Goal: Information Seeking & Learning: Learn about a topic

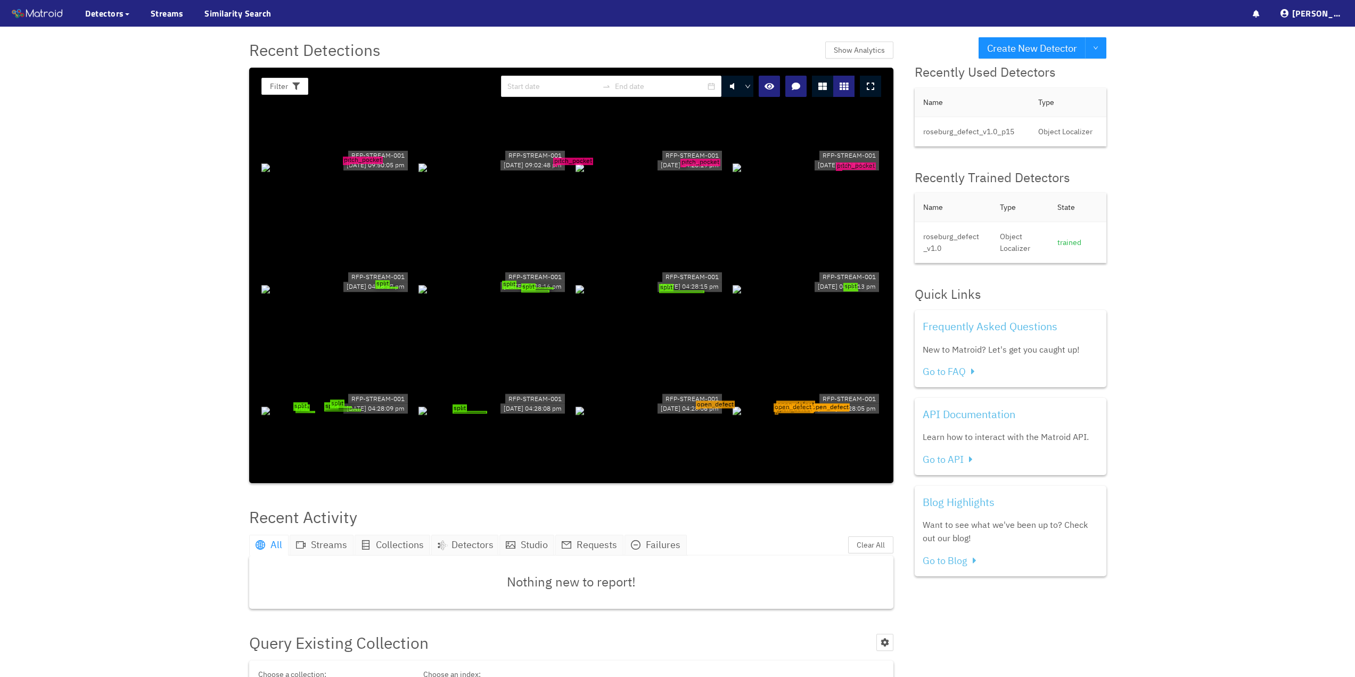
click at [369, 171] on div "pitch_pocket" at bounding box center [335, 167] width 149 height 12
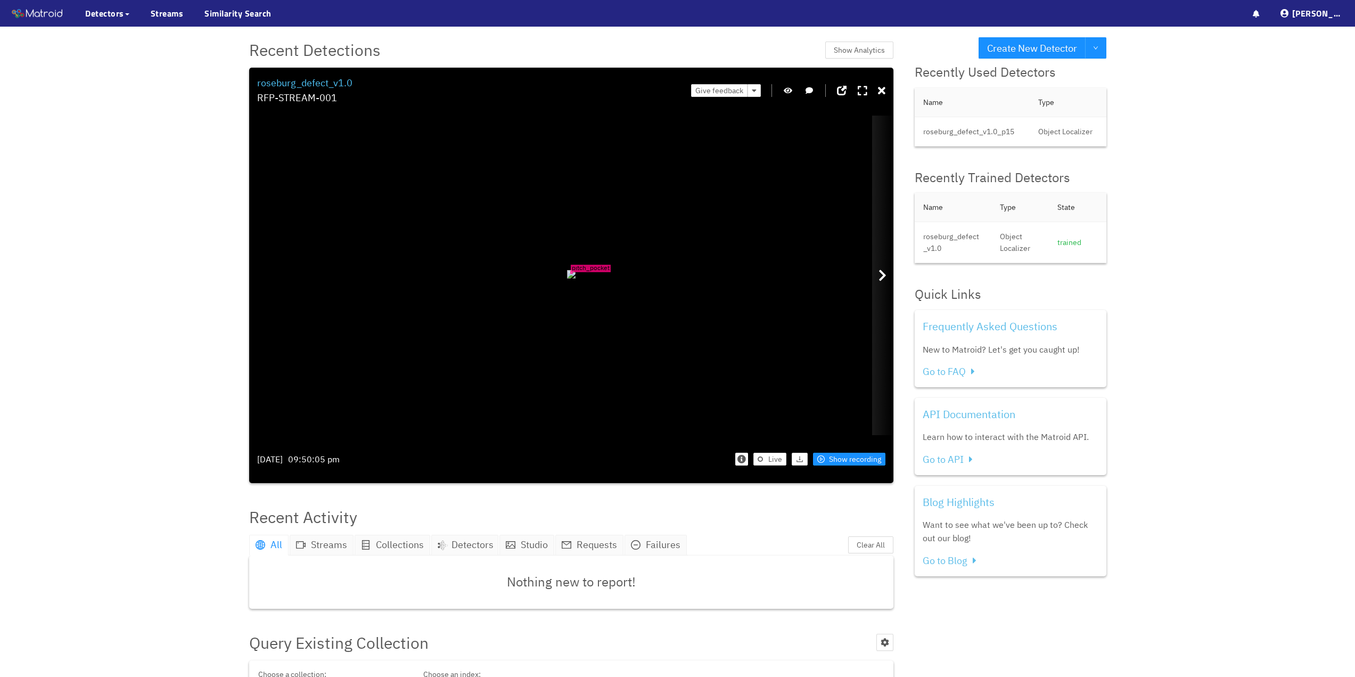
click at [880, 271] on icon at bounding box center [883, 275] width 8 height 13
click at [881, 271] on icon at bounding box center [883, 275] width 8 height 13
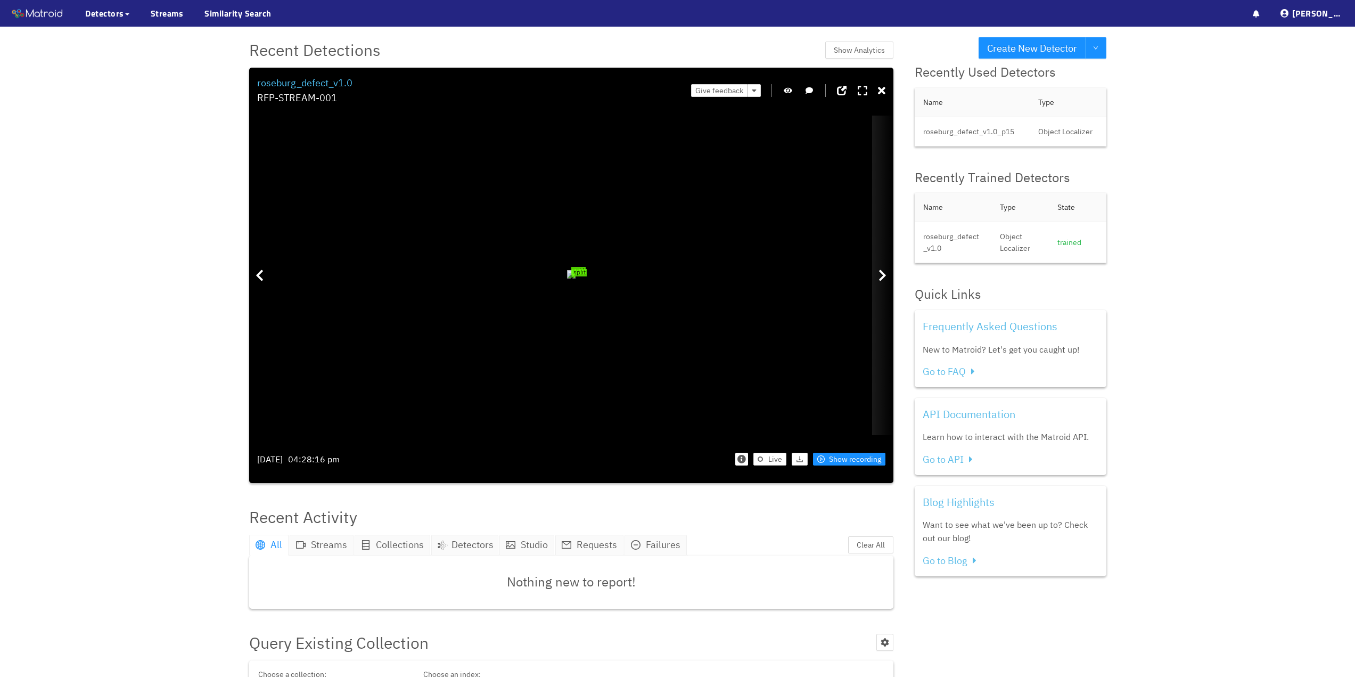
click at [881, 271] on icon at bounding box center [883, 275] width 8 height 13
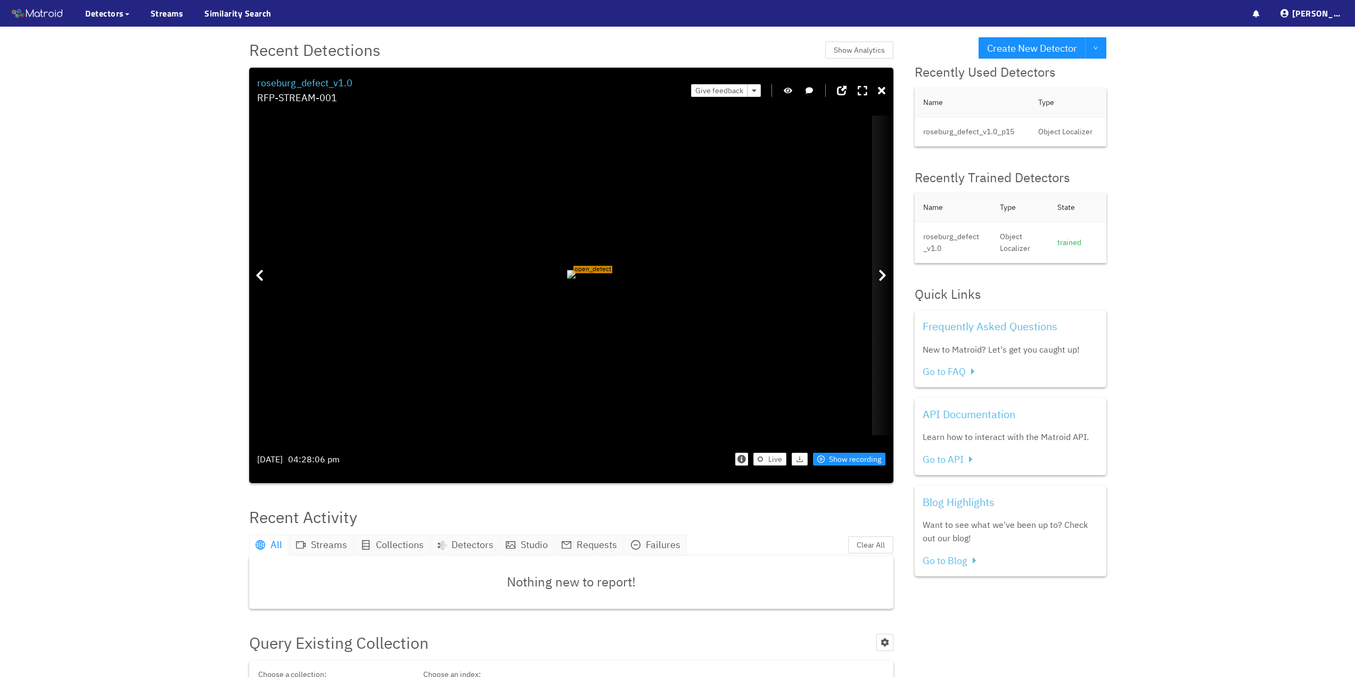
click at [886, 272] on icon at bounding box center [883, 275] width 8 height 13
click at [569, 276] on div "open_defect" at bounding box center [569, 275] width 1 height 1
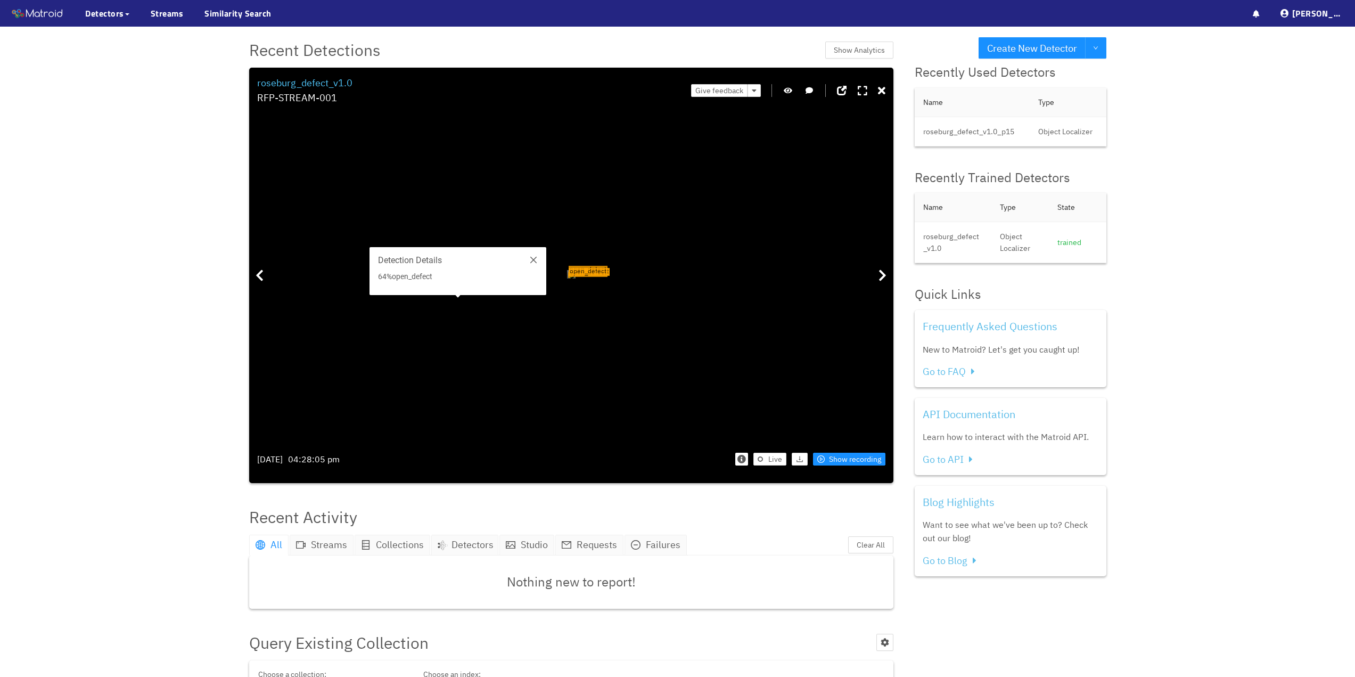
click at [569, 266] on span "open_defect" at bounding box center [588, 269] width 39 height 7
click at [572, 276] on div "open_defect" at bounding box center [571, 275] width 1 height 1
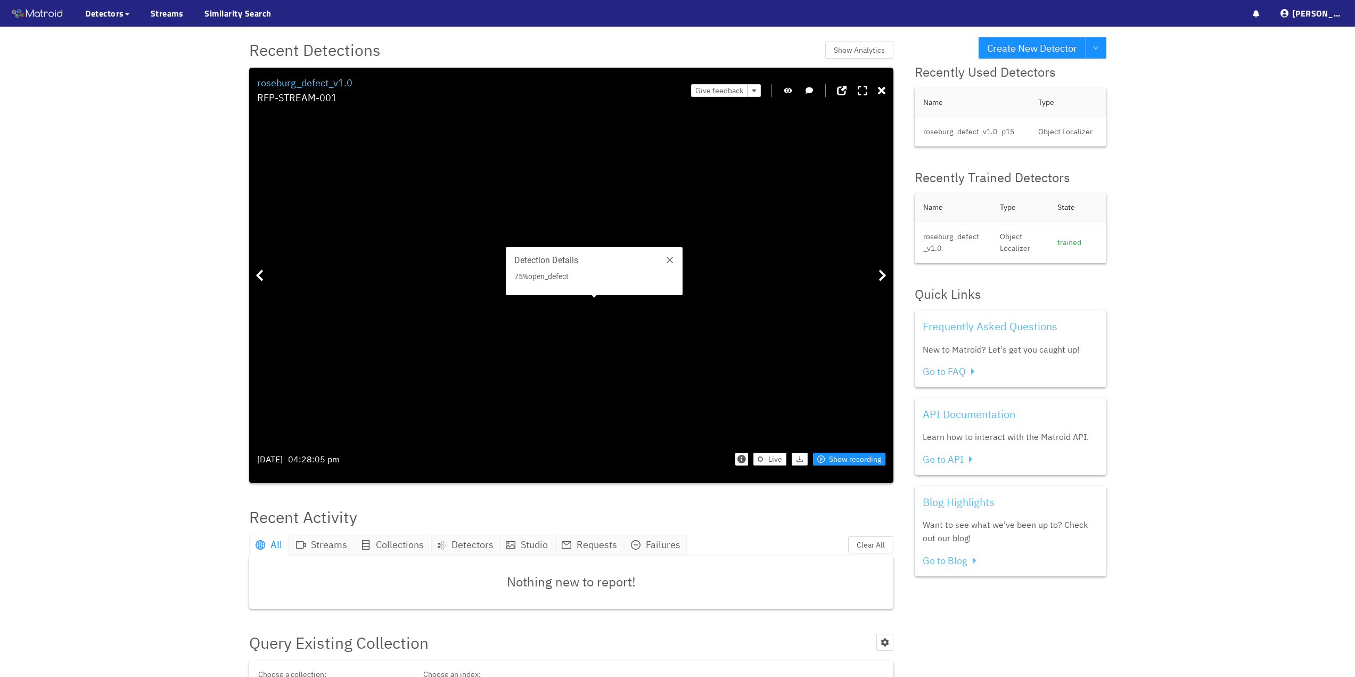
click at [572, 276] on div "open_defect" at bounding box center [571, 275] width 1 height 1
click at [549, 255] on div "open_defect" at bounding box center [550, 256] width 2 height 2
click at [549, 257] on span "open_defect" at bounding box center [570, 253] width 43 height 8
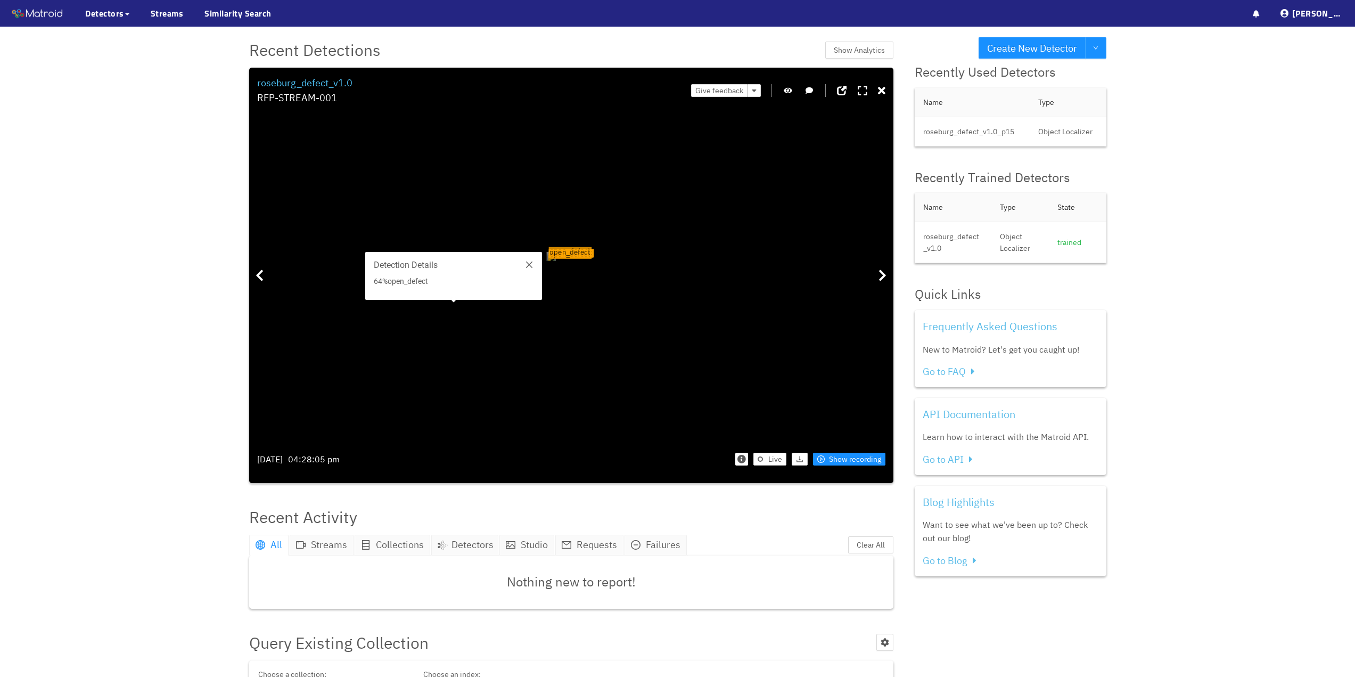
click at [549, 255] on div "open_defect" at bounding box center [550, 256] width 2 height 2
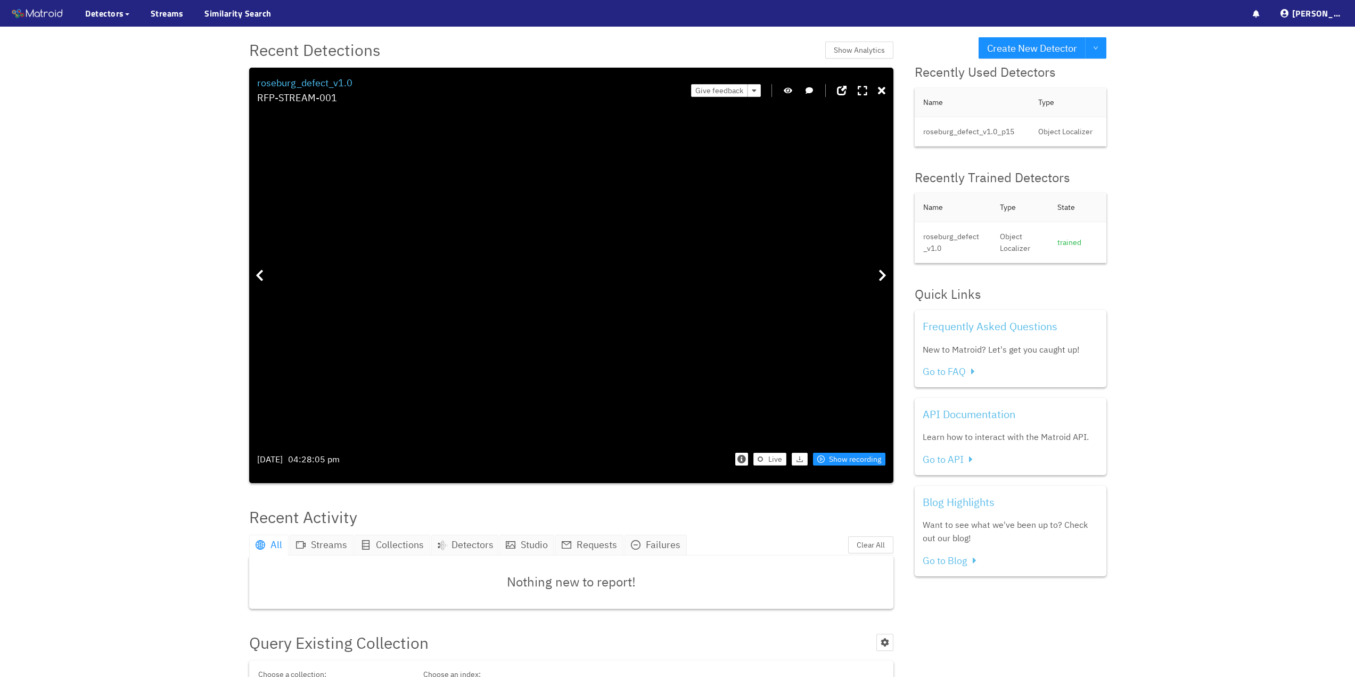
click at [886, 86] on div "Filter 0 roseburg_defect_v1.0 RFP-STREAM-001 Give feedback open_defect open_def…" at bounding box center [571, 275] width 644 height 415
click at [883, 90] on icon at bounding box center [881, 91] width 7 height 11
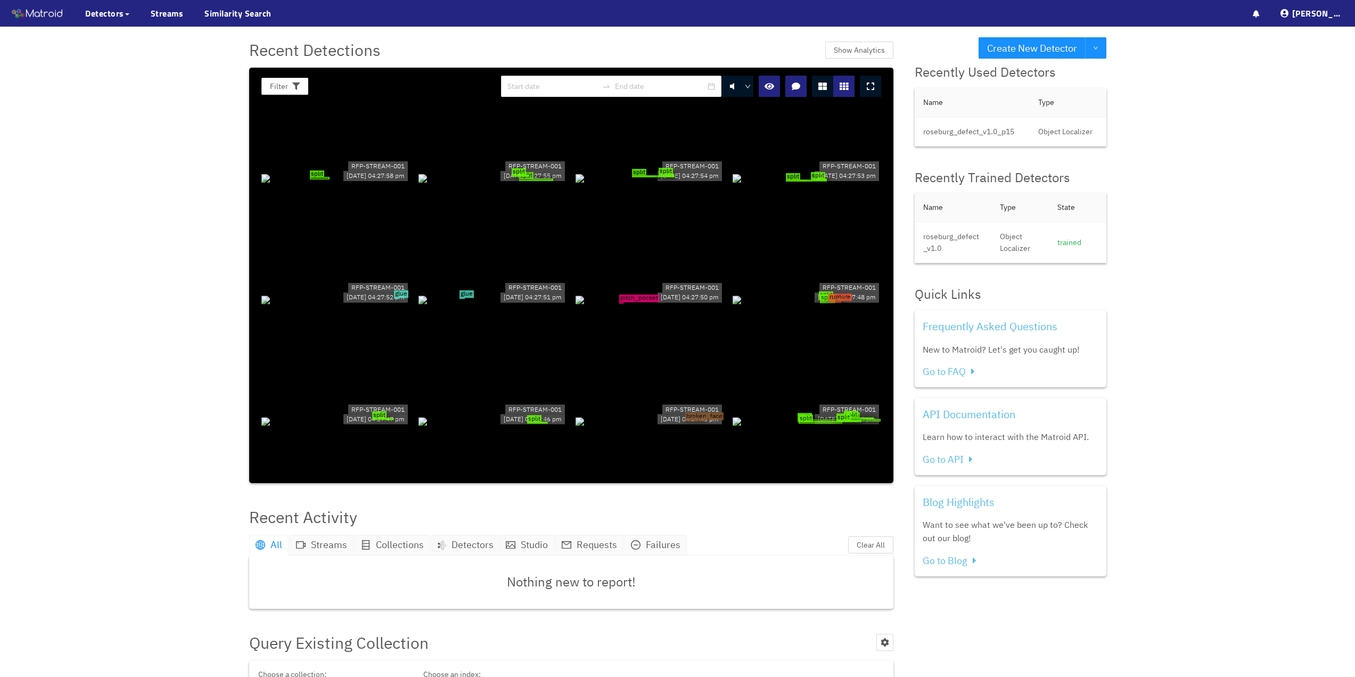
scroll to position [479, 0]
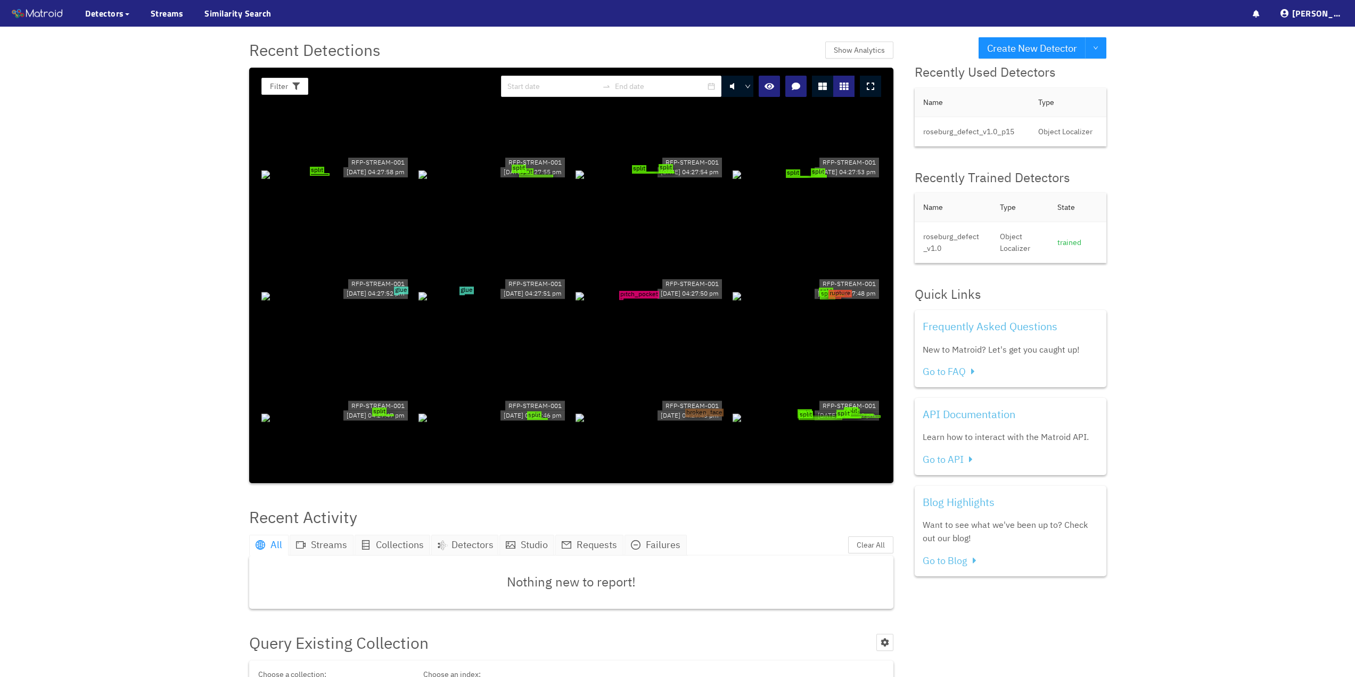
click at [828, 293] on span "split" at bounding box center [826, 291] width 14 height 7
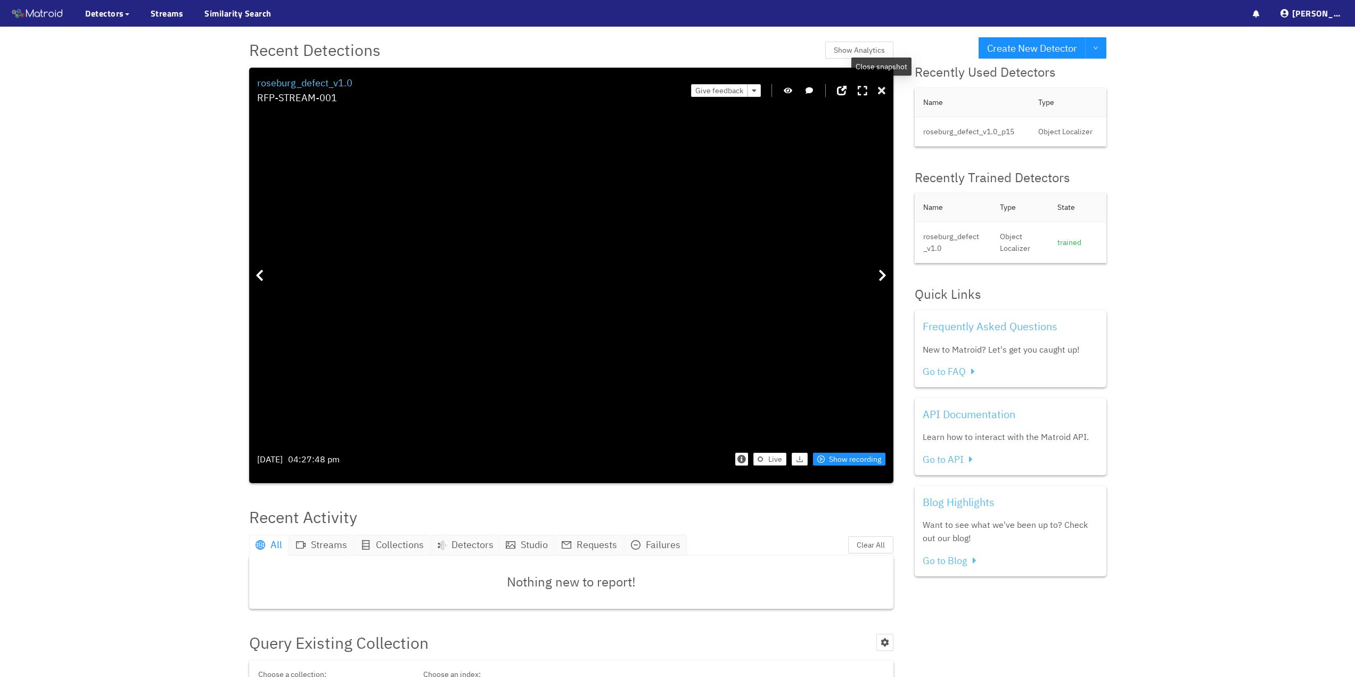
click at [883, 85] on div at bounding box center [881, 91] width 7 height 17
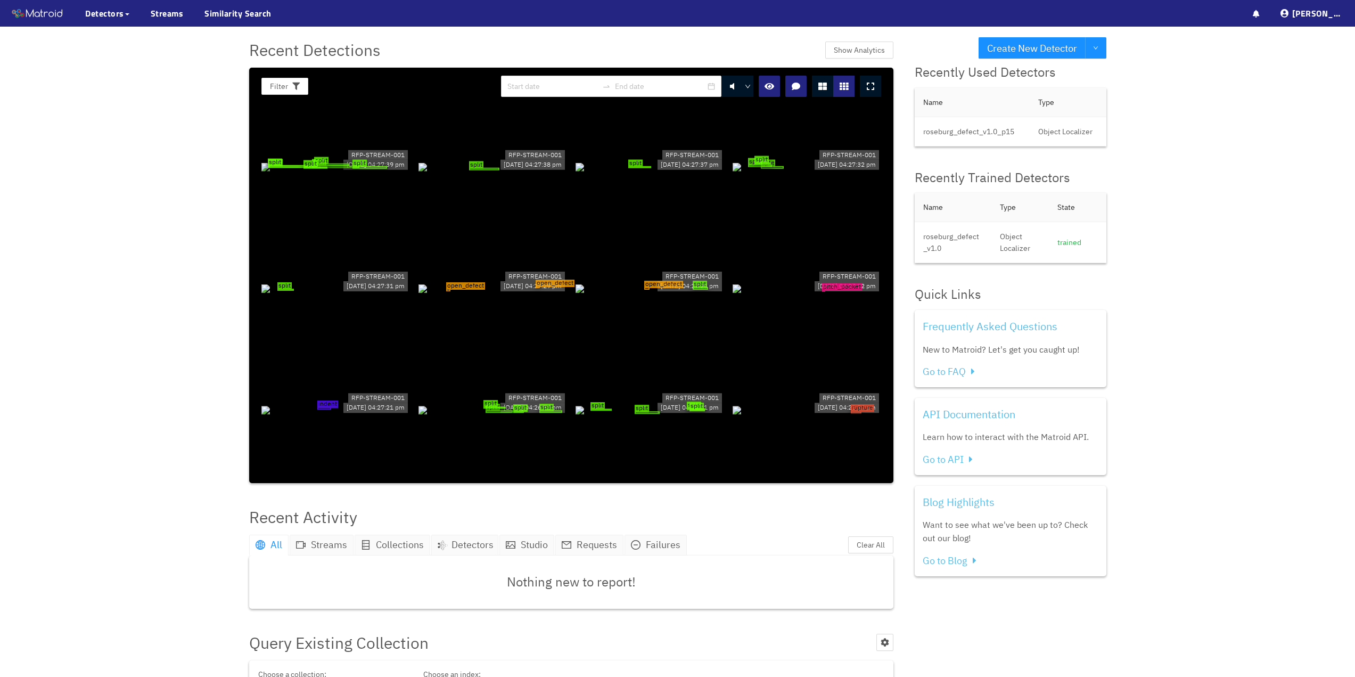
scroll to position [852, 0]
click at [530, 283] on div "open_defect open_defect" at bounding box center [493, 287] width 149 height 12
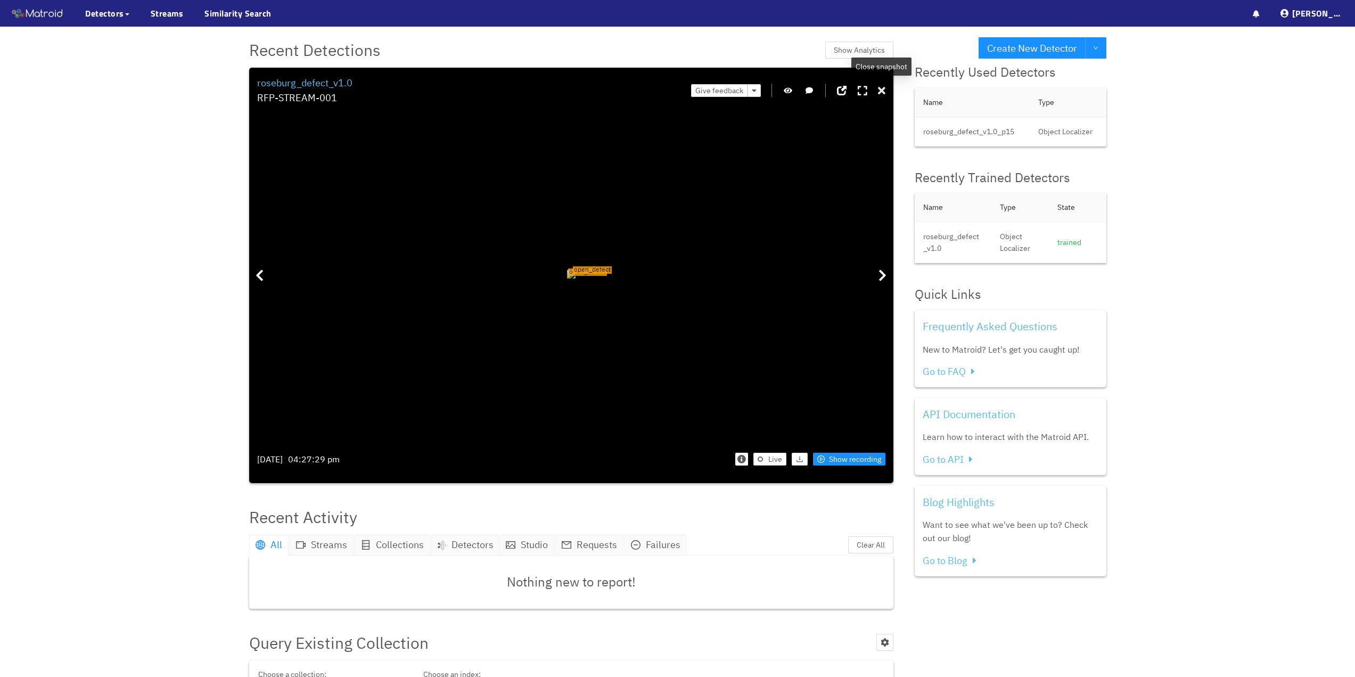
click at [879, 93] on icon at bounding box center [881, 91] width 7 height 11
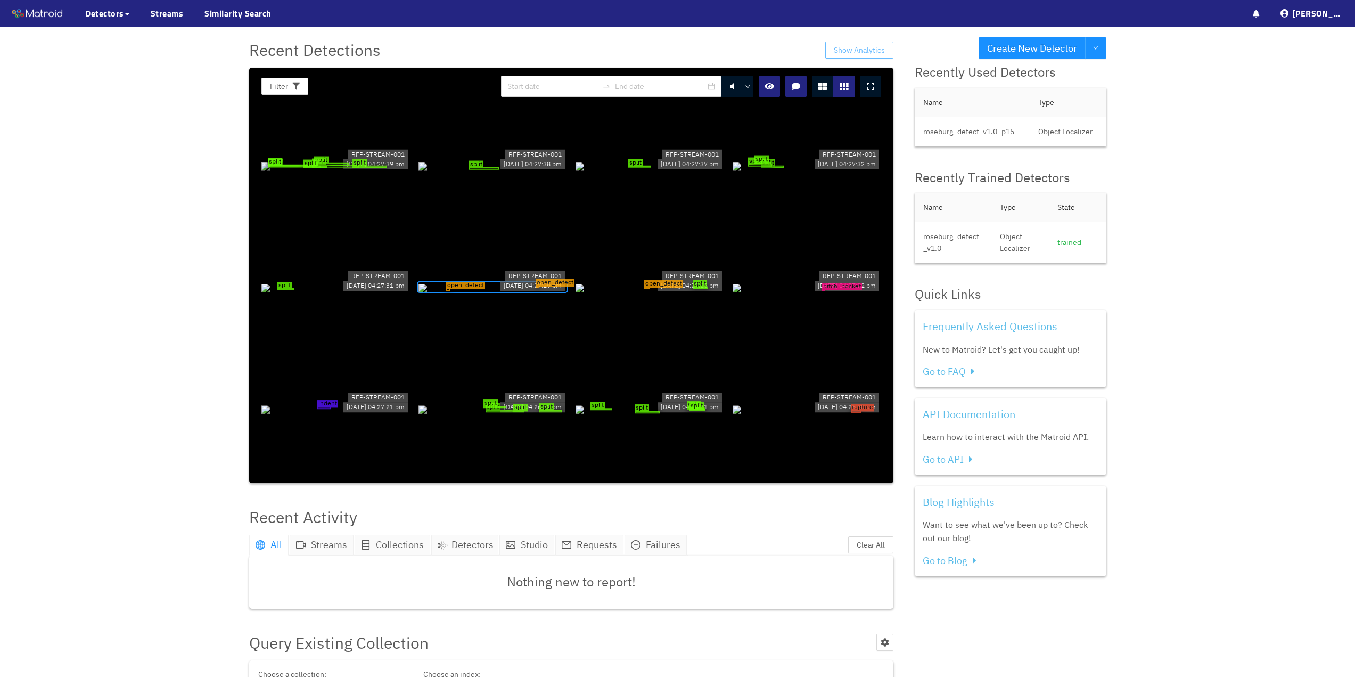
click at [870, 45] on span "Show Analytics" at bounding box center [859, 50] width 51 height 12
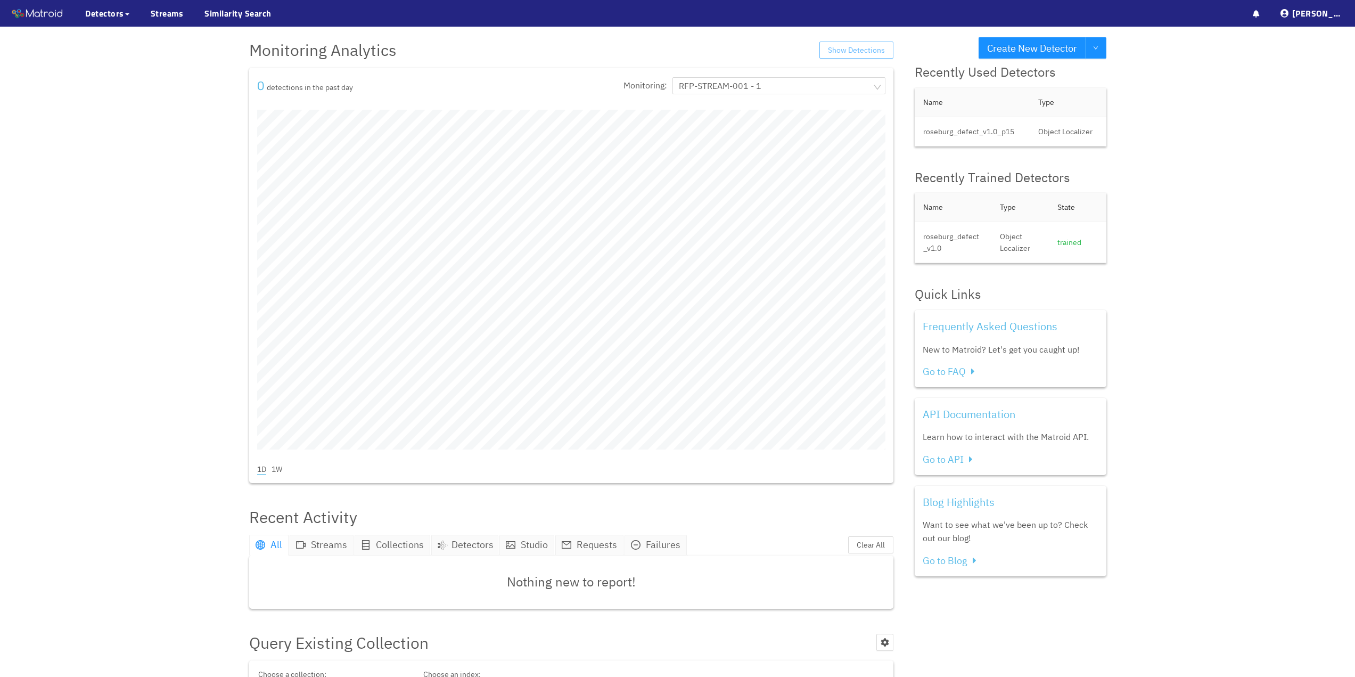
scroll to position [677, 1355]
click at [174, 10] on link "Streams" at bounding box center [167, 13] width 33 height 13
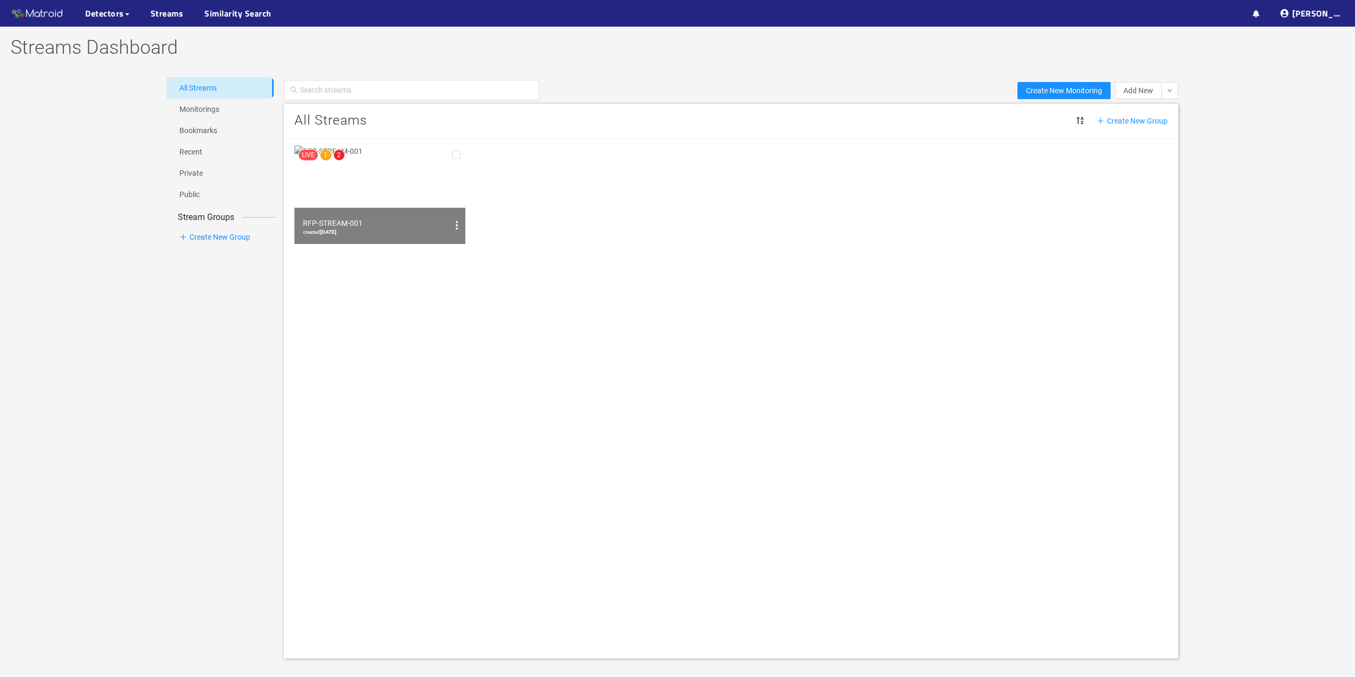
click at [395, 189] on img at bounding box center [379, 194] width 171 height 99
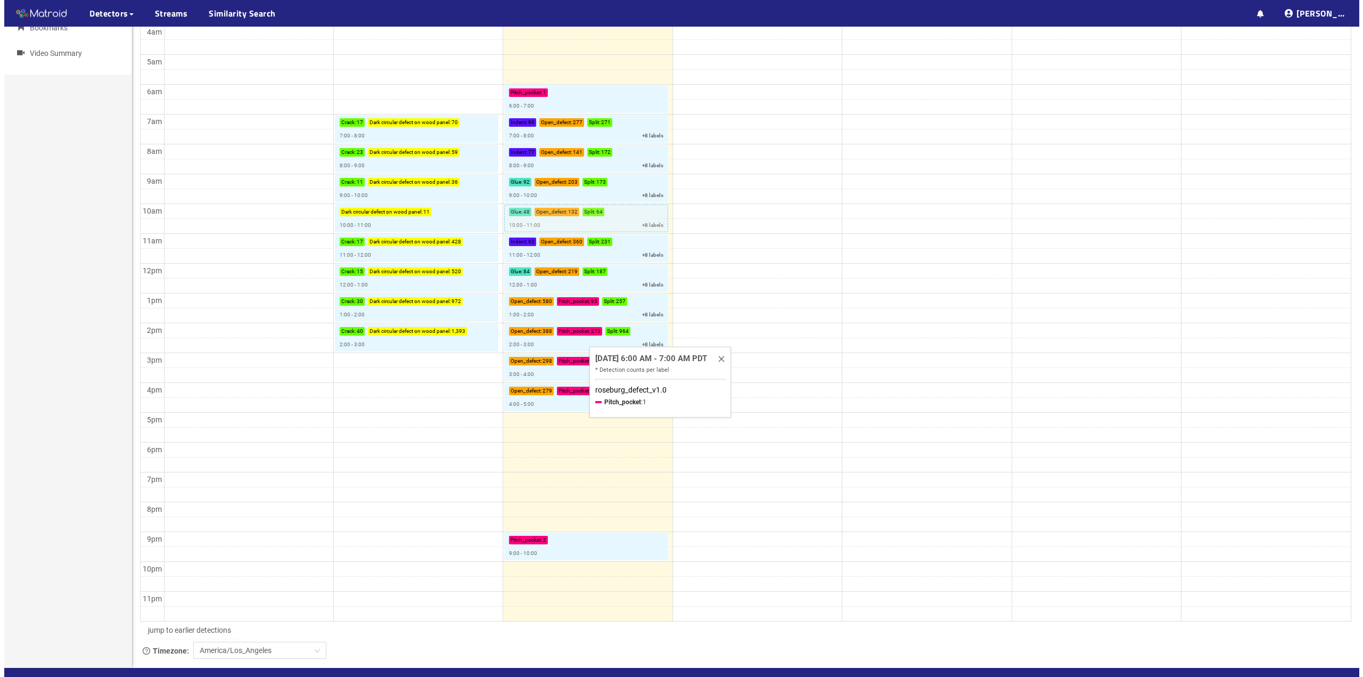
scroll to position [266, 0]
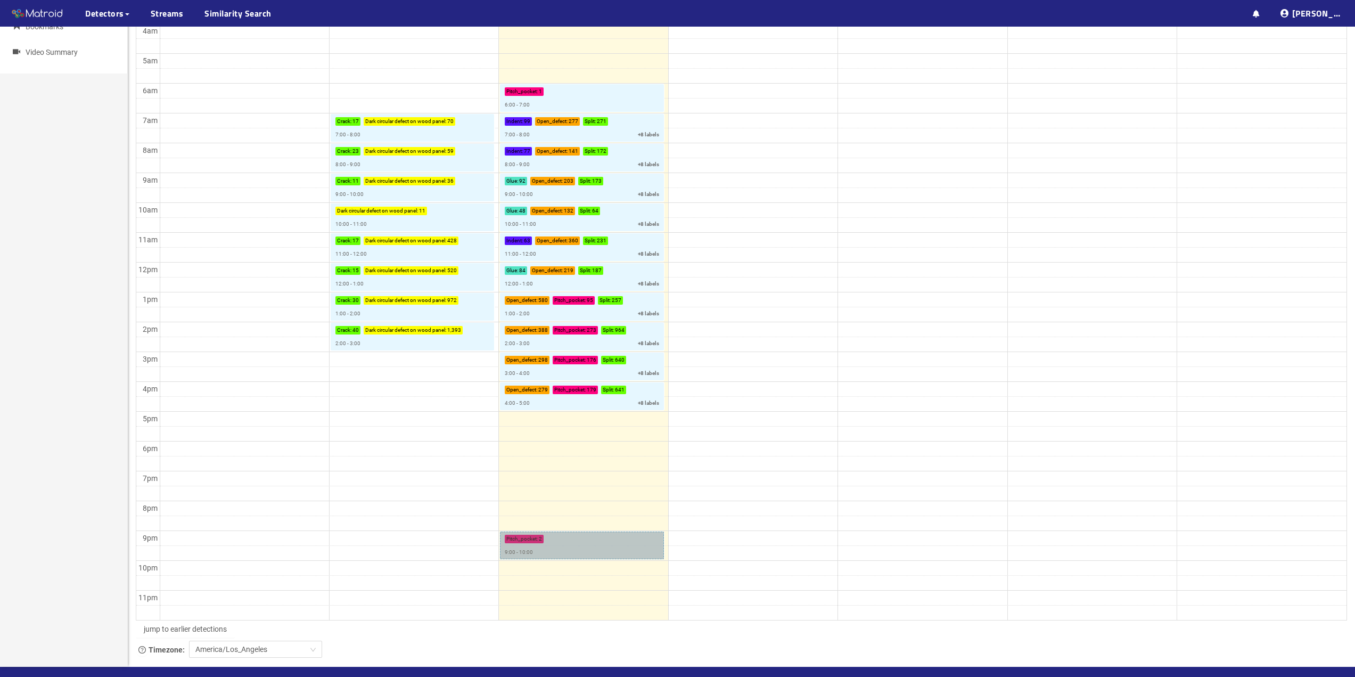
click at [555, 547] on link "Pitch_pocket : 2 9:00 - 10:00" at bounding box center [582, 545] width 164 height 28
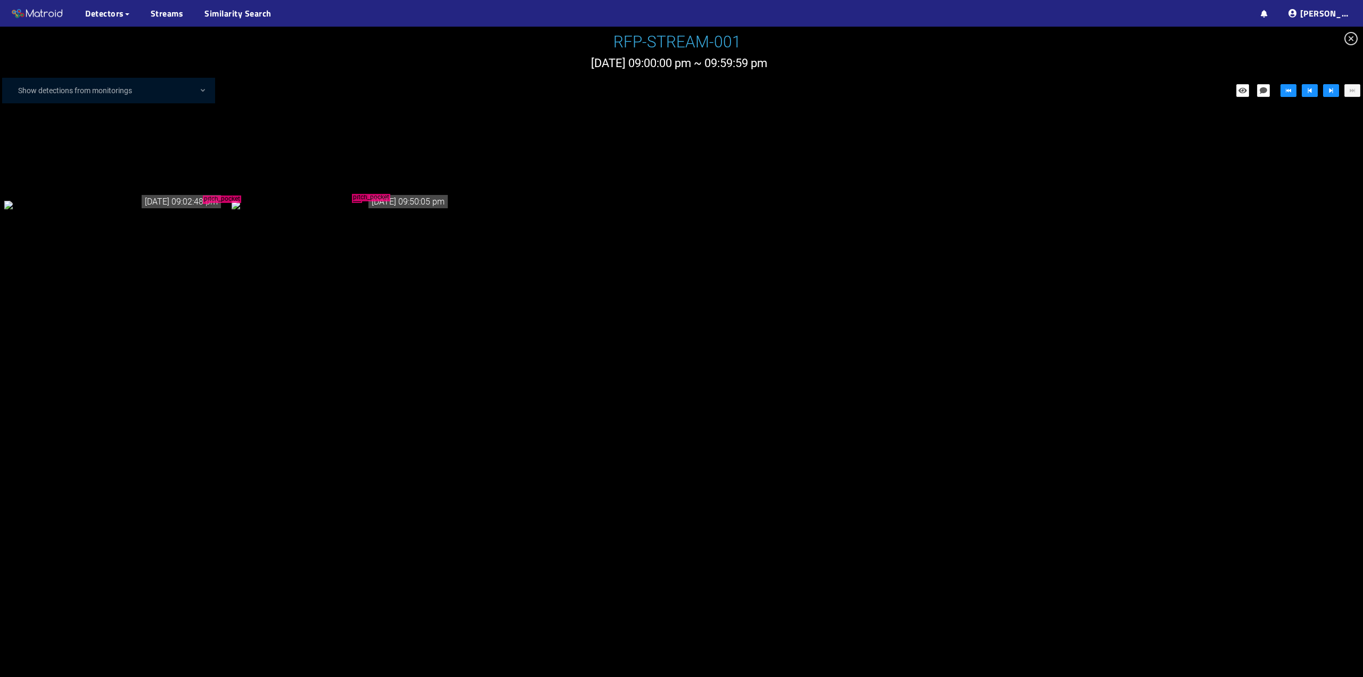
click at [1351, 40] on icon "close-circle" at bounding box center [1351, 38] width 13 height 13
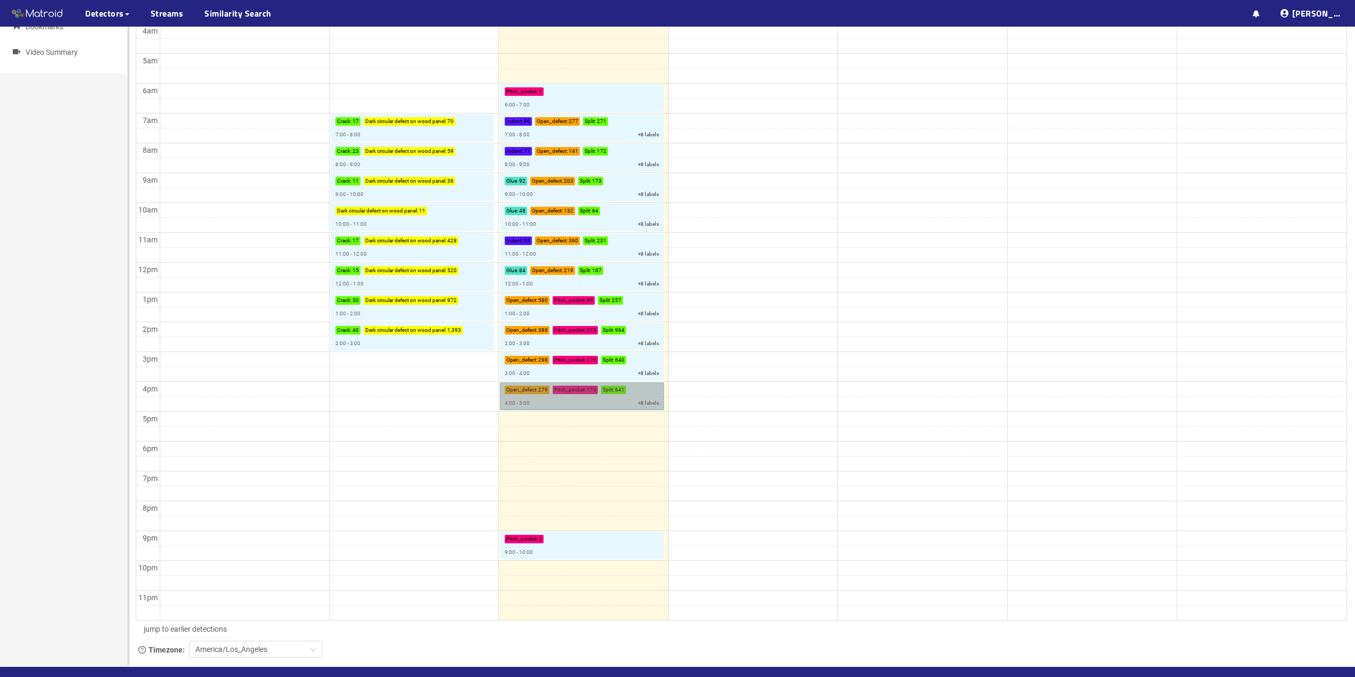
click at [554, 397] on link "Open_defect : 279 Pitch_pocket : 179 Split : 641 4:00 - 5:00 +8 labels" at bounding box center [582, 396] width 164 height 28
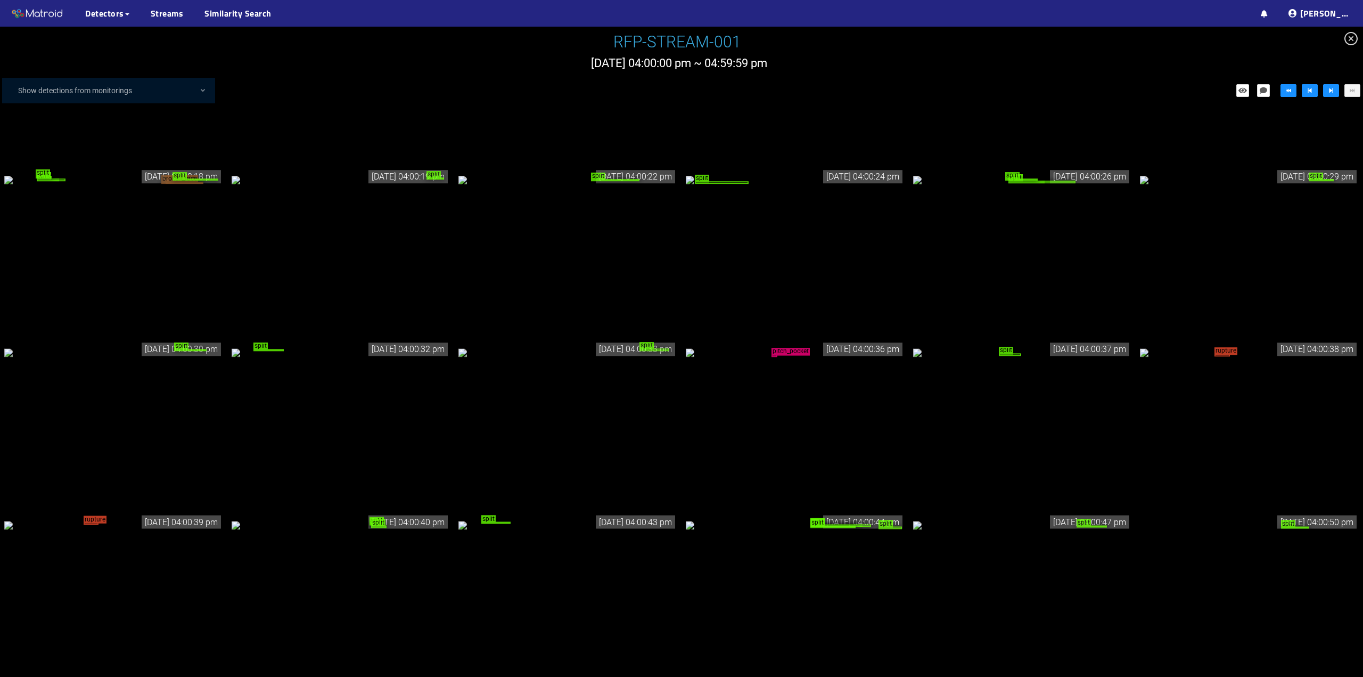
scroll to position [373, 0]
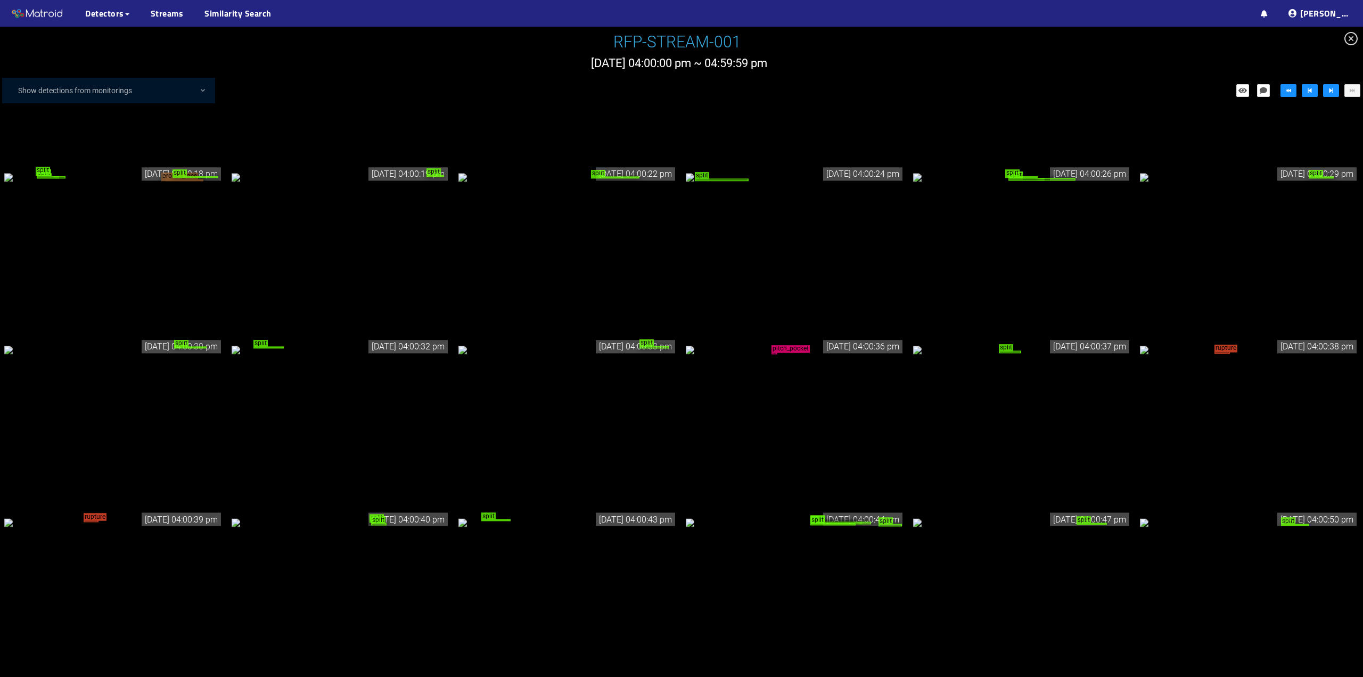
click at [124, 519] on div "rupture" at bounding box center [113, 523] width 219 height 12
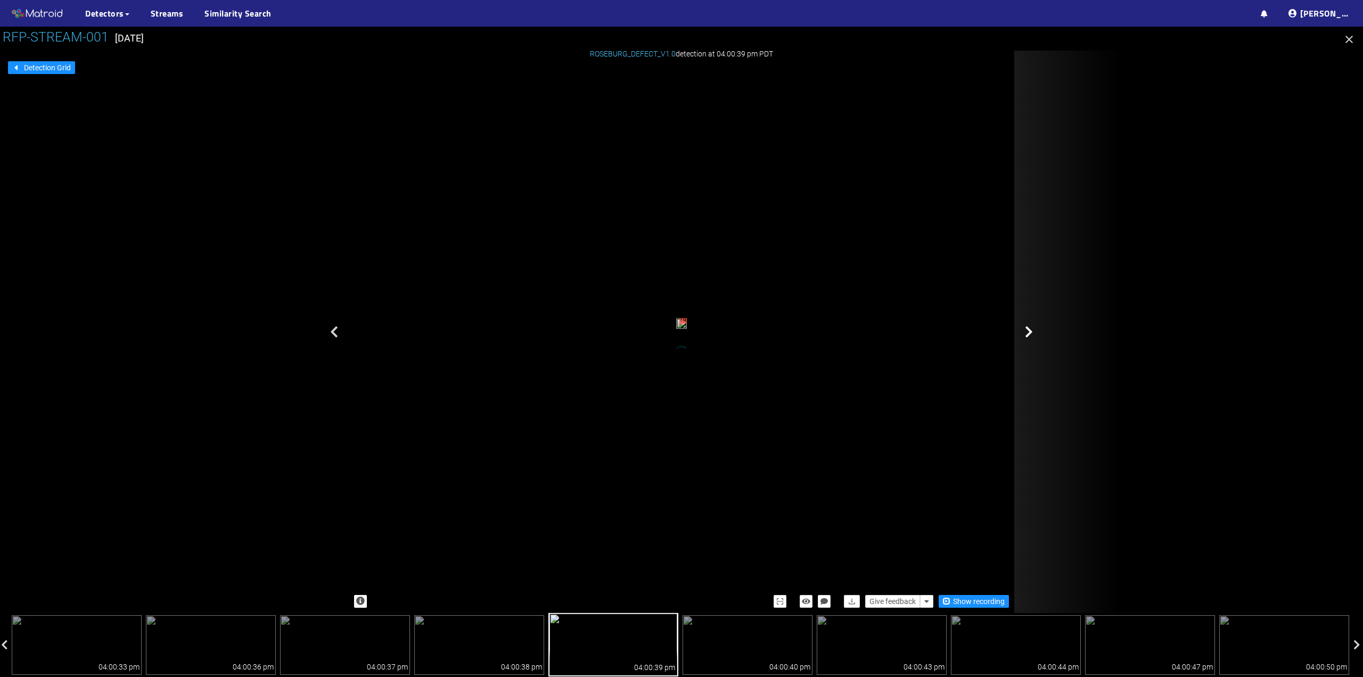
click at [1030, 333] on icon at bounding box center [1029, 331] width 8 height 13
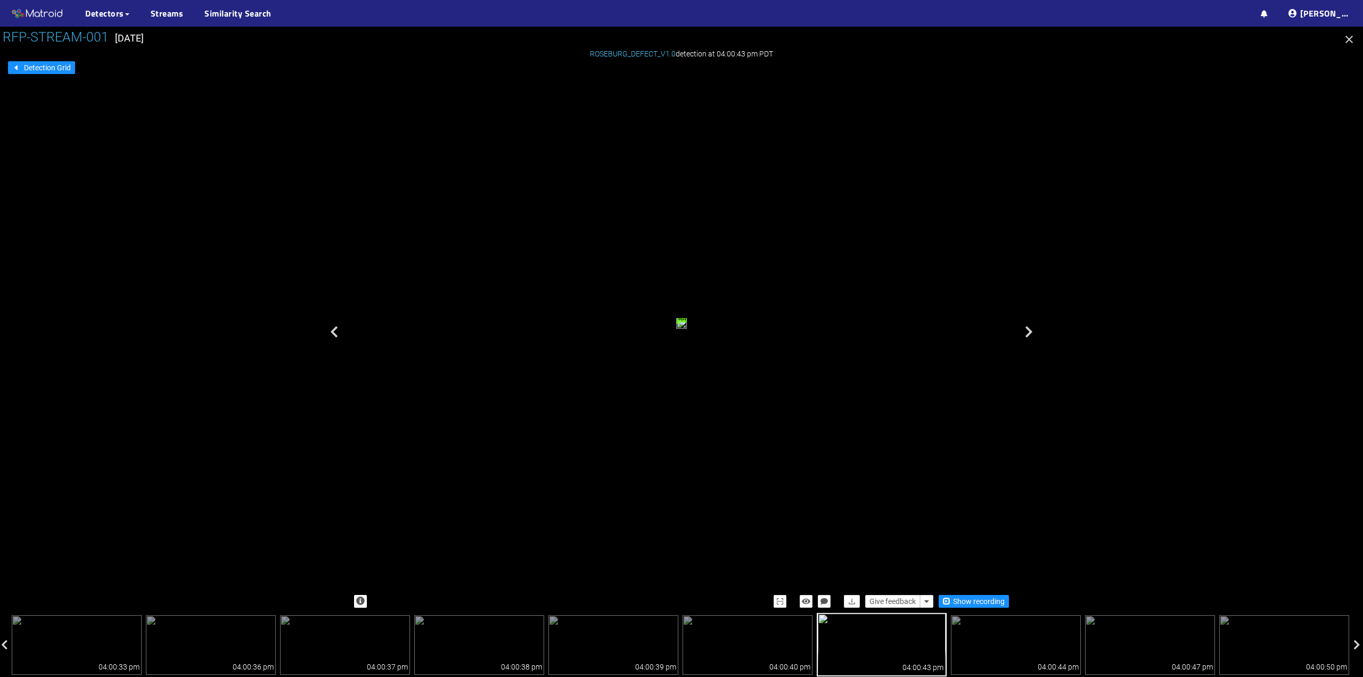
click at [1030, 333] on icon at bounding box center [1029, 331] width 8 height 13
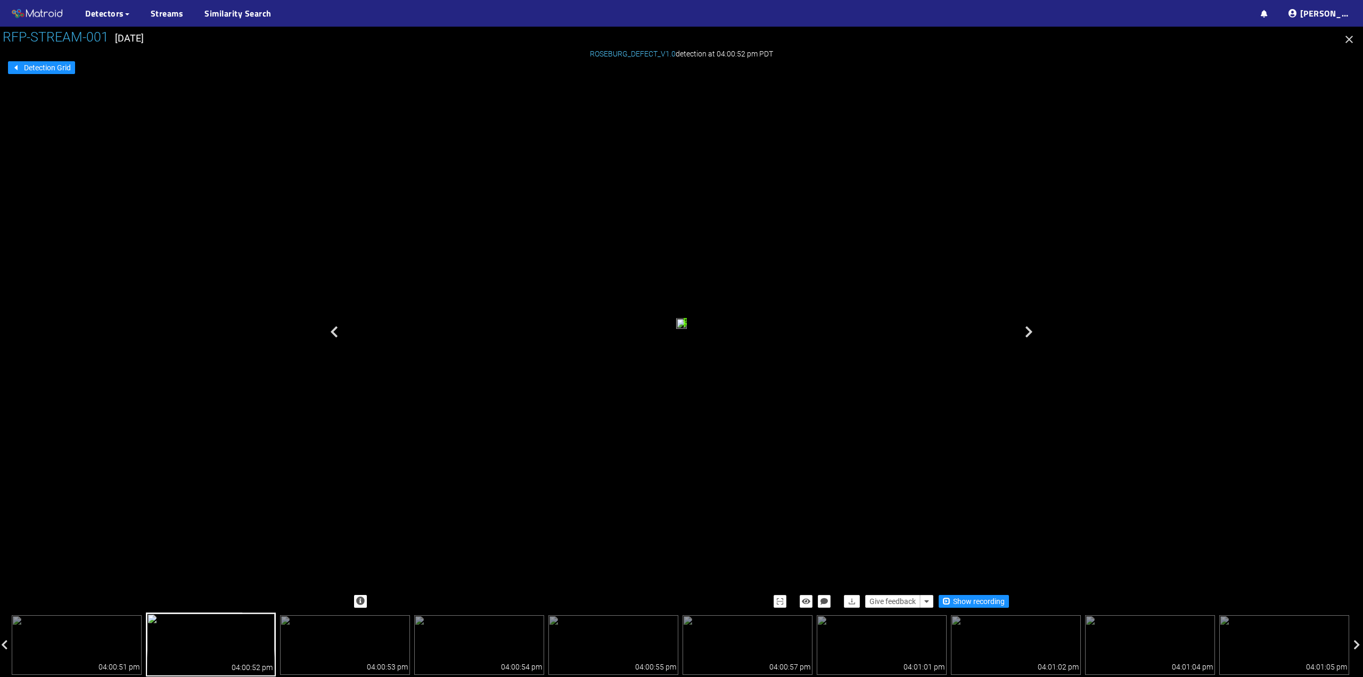
click at [1030, 333] on icon at bounding box center [1029, 331] width 8 height 13
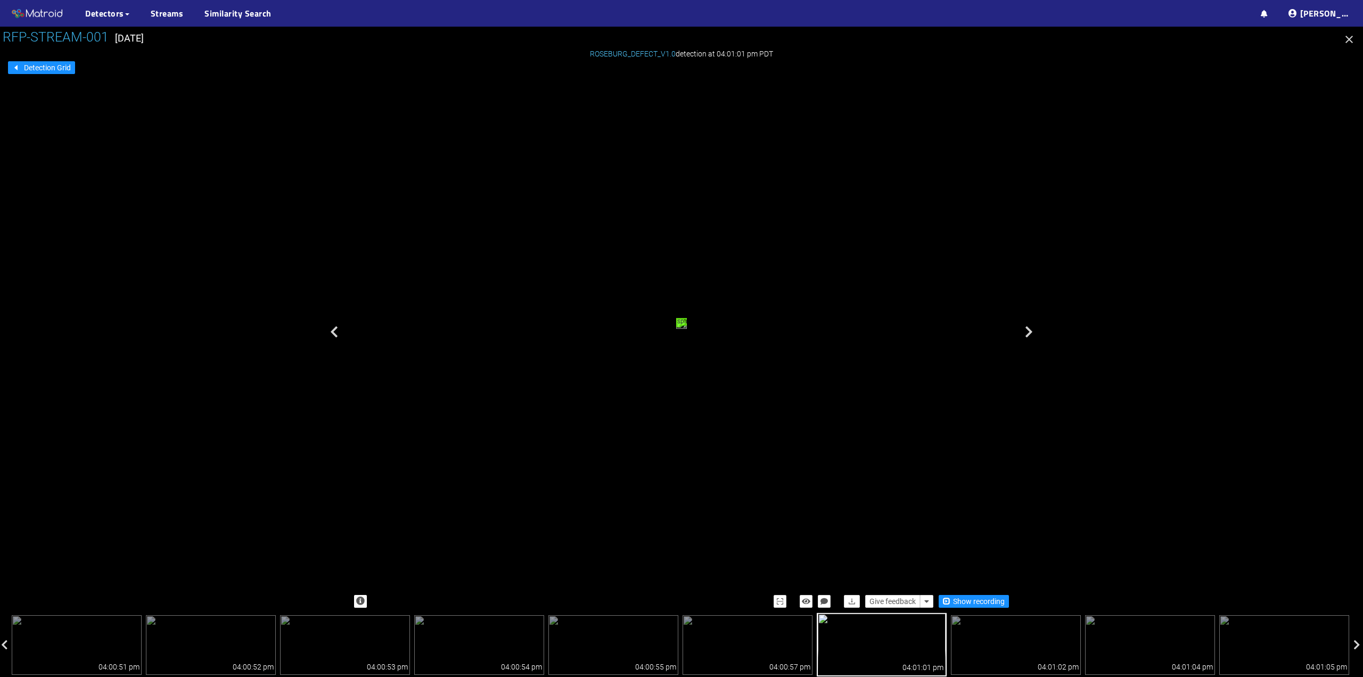
click at [1030, 333] on icon at bounding box center [1029, 331] width 8 height 13
